Goal: Use online tool/utility: Utilize a website feature to perform a specific function

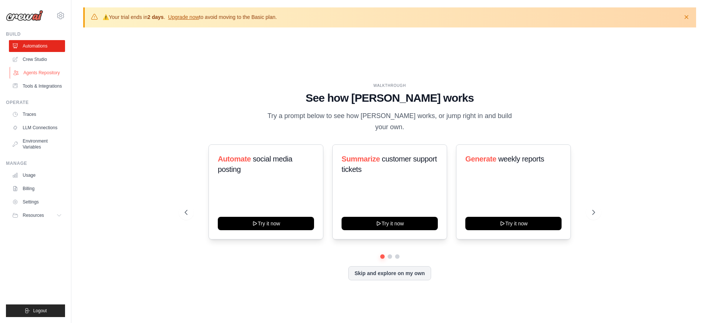
click at [35, 72] on link "Agents Repository" at bounding box center [38, 73] width 56 height 12
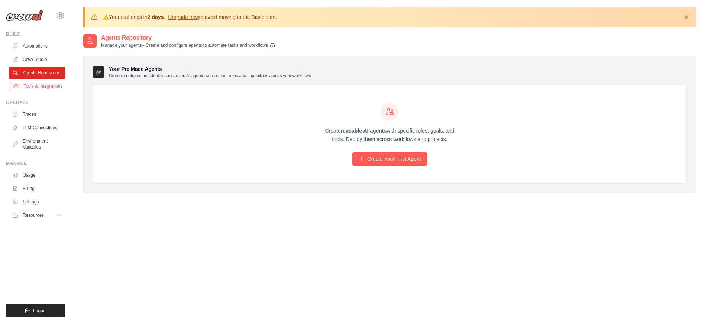
click at [39, 87] on link "Tools & Integrations" at bounding box center [38, 86] width 56 height 12
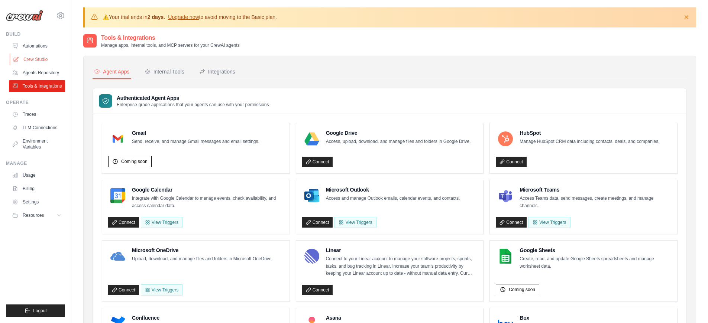
click at [32, 62] on link "Crew Studio" at bounding box center [38, 59] width 56 height 12
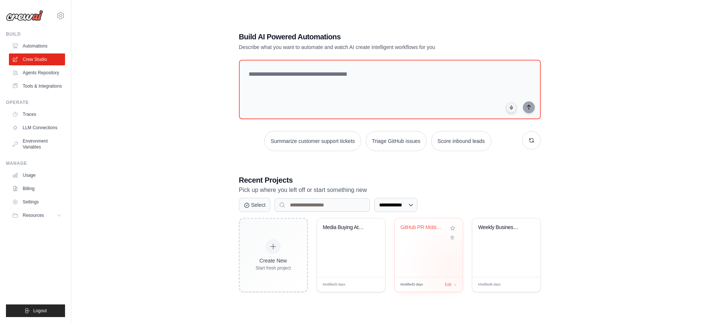
scroll to position [40, 0]
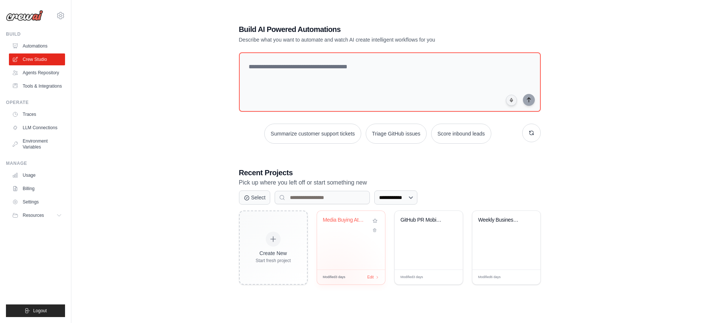
click at [340, 244] on div "Media Buying Attribution & Analytic..." at bounding box center [351, 240] width 68 height 59
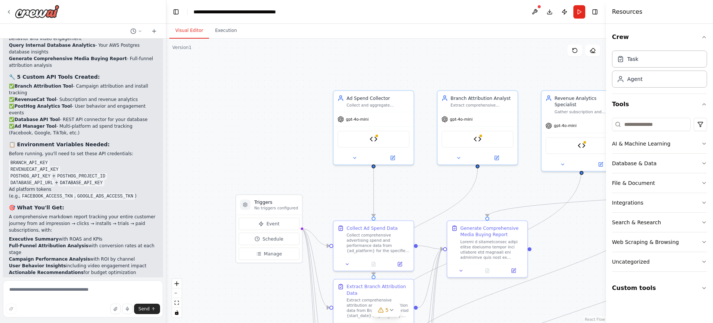
scroll to position [2785, 0]
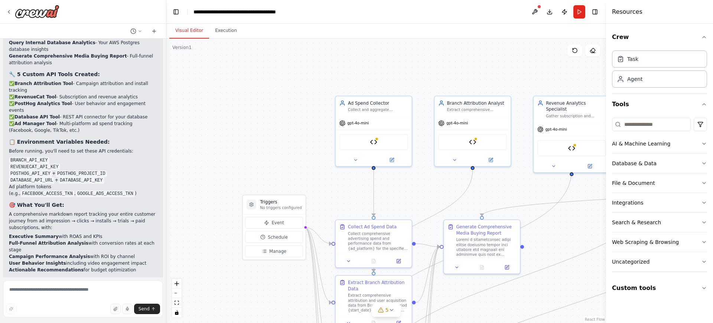
drag, startPoint x: 343, startPoint y: 197, endPoint x: 279, endPoint y: 148, distance: 80.8
click at [279, 148] on div ".deletable-edge-delete-btn { width: 20px; height: 20px; border: 0px solid #ffff…" at bounding box center [386, 181] width 440 height 285
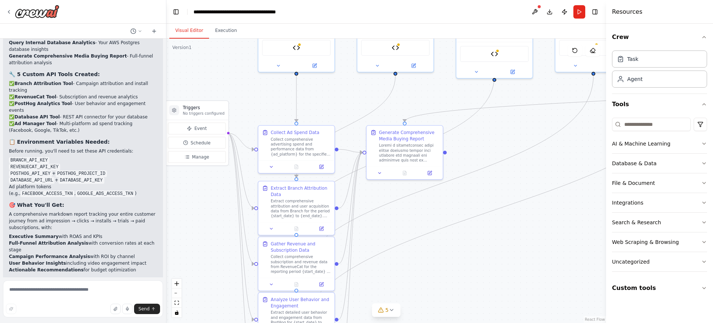
drag, startPoint x: 331, startPoint y: 200, endPoint x: 253, endPoint y: 106, distance: 122.2
click at [253, 106] on div ".deletable-edge-delete-btn { width: 20px; height: 20px; border: 0px solid #ffff…" at bounding box center [386, 181] width 440 height 285
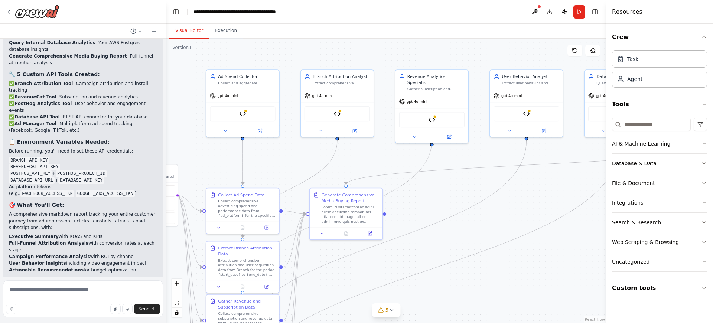
drag, startPoint x: 255, startPoint y: 123, endPoint x: 217, endPoint y: 175, distance: 64.2
click at [217, 175] on div ".deletable-edge-delete-btn { width: 20px; height: 20px; border: 0px solid #ffff…" at bounding box center [386, 181] width 440 height 285
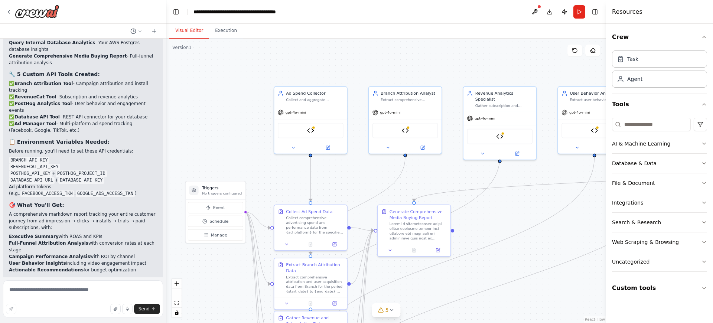
drag, startPoint x: 214, startPoint y: 158, endPoint x: 282, endPoint y: 175, distance: 70.0
click at [282, 175] on div ".deletable-edge-delete-btn { width: 20px; height: 20px; border: 0px solid #ffff…" at bounding box center [386, 181] width 440 height 285
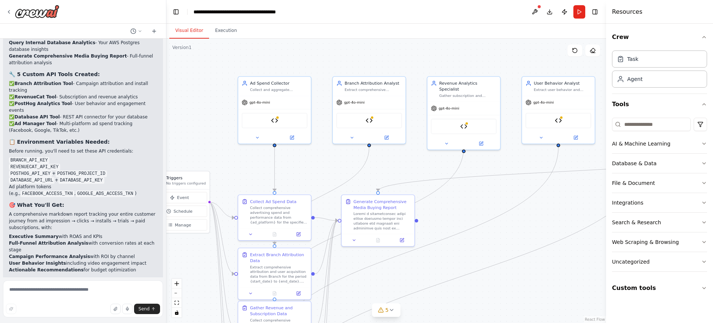
drag, startPoint x: 218, startPoint y: 137, endPoint x: 182, endPoint y: 127, distance: 37.4
click at [182, 127] on div ".deletable-edge-delete-btn { width: 20px; height: 20px; border: 0px solid #ffff…" at bounding box center [386, 181] width 440 height 285
drag, startPoint x: 483, startPoint y: 178, endPoint x: 488, endPoint y: 150, distance: 28.7
click at [488, 175] on icon "Edge from 8b6e1066-f03e-4db7-942a-d2fd3e09b07a to f01e4c43-c8b0-4835-b1c6-5bd57…" at bounding box center [563, 171] width 370 height 39
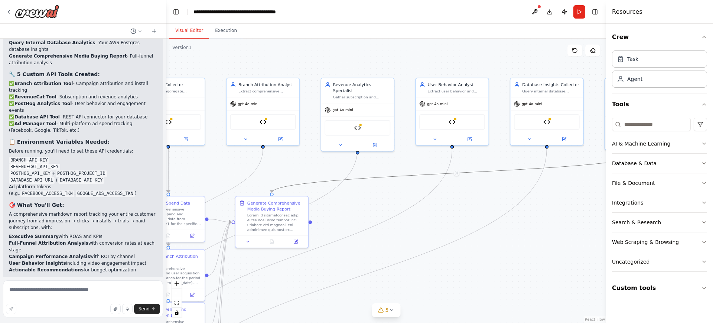
drag, startPoint x: 514, startPoint y: 160, endPoint x: 408, endPoint y: 162, distance: 105.9
click at [408, 162] on div ".deletable-edge-delete-btn { width: 20px; height: 20px; border: 0px solid #ffff…" at bounding box center [386, 181] width 440 height 285
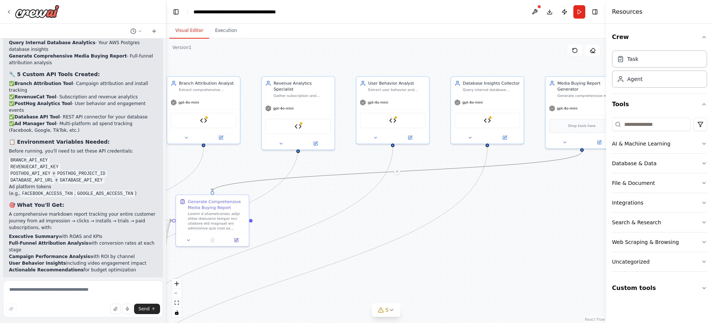
drag, startPoint x: 504, startPoint y: 156, endPoint x: 444, endPoint y: 155, distance: 59.5
click at [444, 155] on div ".deletable-edge-delete-btn { width: 20px; height: 20px; border: 0px solid #ffff…" at bounding box center [386, 181] width 440 height 285
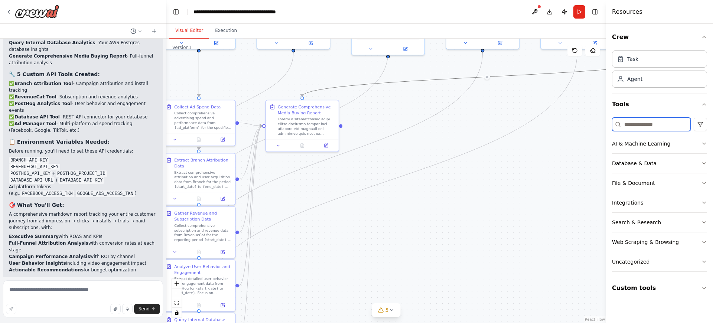
drag, startPoint x: 557, startPoint y: 217, endPoint x: 595, endPoint y: 139, distance: 86.9
click at [656, 117] on div "Hello! I'm the CrewAI assistant. What kind of automation do you want to build? …" at bounding box center [356, 161] width 713 height 323
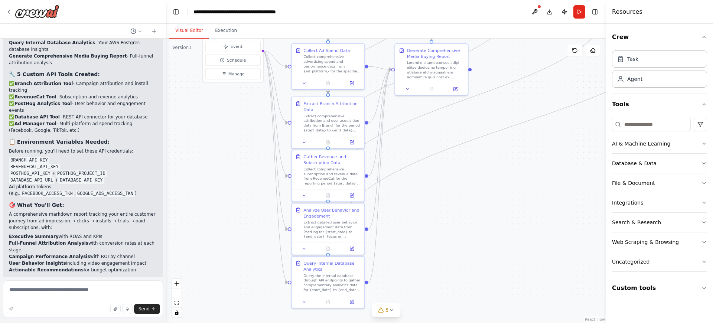
drag, startPoint x: 399, startPoint y: 227, endPoint x: 496, endPoint y: 185, distance: 105.8
click at [496, 185] on div ".deletable-edge-delete-btn { width: 20px; height: 20px; border: 0px solid #ffff…" at bounding box center [386, 181] width 440 height 285
drag, startPoint x: 426, startPoint y: 158, endPoint x: 449, endPoint y: 212, distance: 58.6
click at [449, 212] on div ".deletable-edge-delete-btn { width: 20px; height: 20px; border: 0px solid #ffff…" at bounding box center [386, 181] width 440 height 285
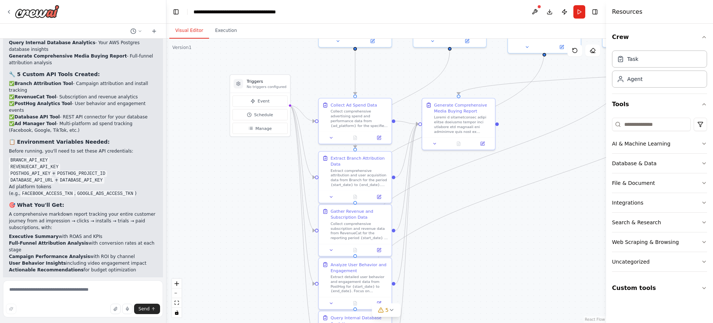
drag, startPoint x: 457, startPoint y: 195, endPoint x: 457, endPoint y: 217, distance: 21.9
click at [483, 250] on div ".deletable-edge-delete-btn { width: 20px; height: 20px; border: 0px solid #ffff…" at bounding box center [386, 181] width 440 height 285
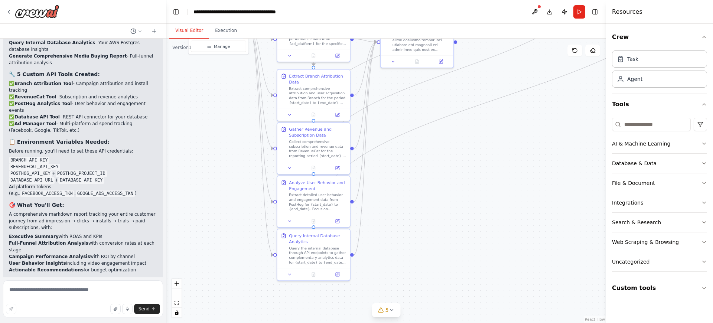
drag, startPoint x: 490, startPoint y: 252, endPoint x: 447, endPoint y: 173, distance: 89.1
click at [447, 173] on div ".deletable-edge-delete-btn { width: 20px; height: 20px; border: 0px solid #ffff…" at bounding box center [386, 181] width 440 height 285
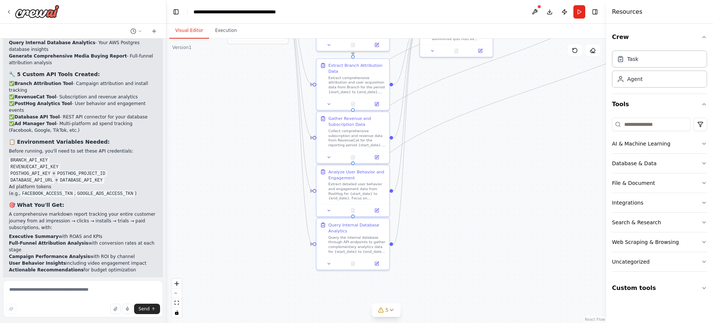
drag, startPoint x: 440, startPoint y: 191, endPoint x: 480, endPoint y: 181, distance: 41.0
click at [480, 181] on div ".deletable-edge-delete-btn { width: 20px; height: 20px; border: 0px solid #ffff…" at bounding box center [386, 181] width 440 height 285
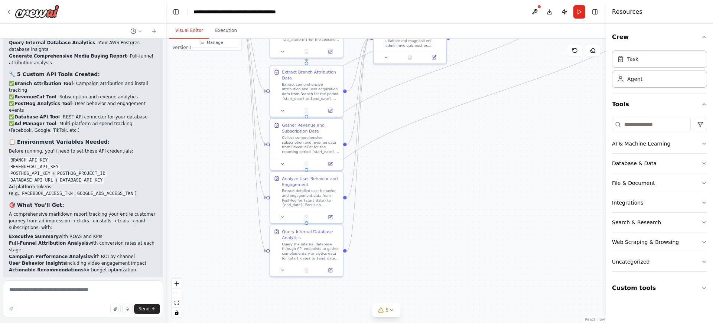
drag, startPoint x: 501, startPoint y: 182, endPoint x: 455, endPoint y: 188, distance: 46.9
click at [455, 188] on div ".deletable-edge-delete-btn { width: 20px; height: 20px; border: 0px solid #ffff…" at bounding box center [386, 181] width 440 height 285
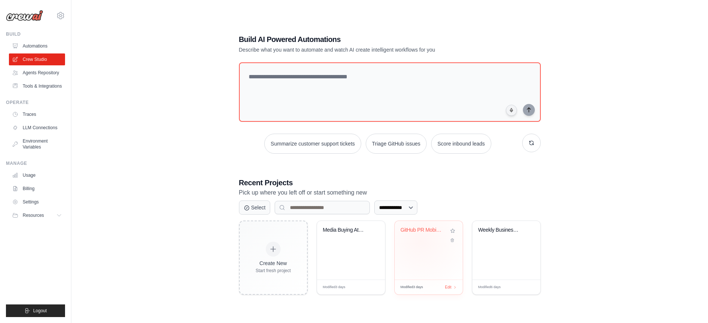
click at [420, 240] on div "GitHub PR Mobile Testing Automation" at bounding box center [428, 235] width 56 height 17
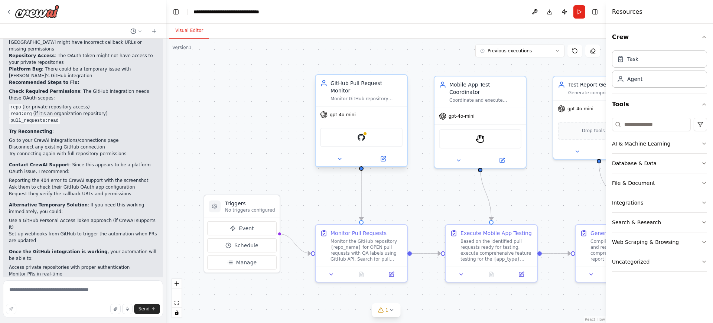
scroll to position [1950, 0]
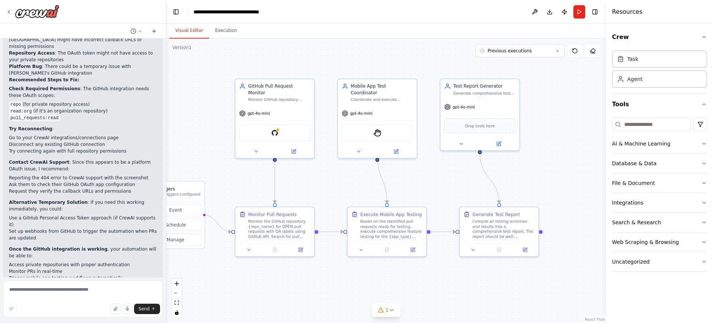
drag, startPoint x: 554, startPoint y: 176, endPoint x: 456, endPoint y: 176, distance: 98.4
click at [454, 176] on div ".deletable-edge-delete-btn { width: 20px; height: 20px; border: 0px solid #ffff…" at bounding box center [386, 181] width 440 height 285
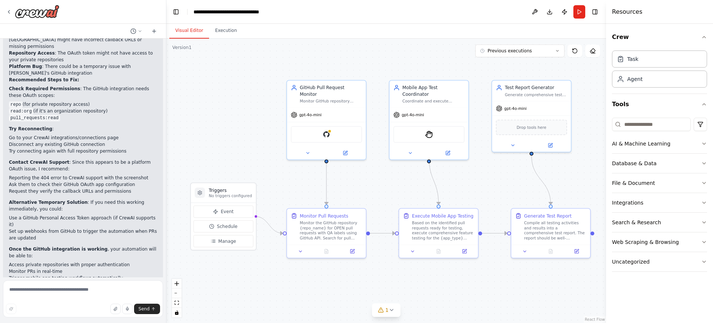
drag, startPoint x: 427, startPoint y: 182, endPoint x: 473, endPoint y: 183, distance: 45.7
click at [473, 183] on div ".deletable-edge-delete-btn { width: 20px; height: 20px; border: 0px solid #ffff…" at bounding box center [386, 181] width 440 height 285
